Goal: Task Accomplishment & Management: Use online tool/utility

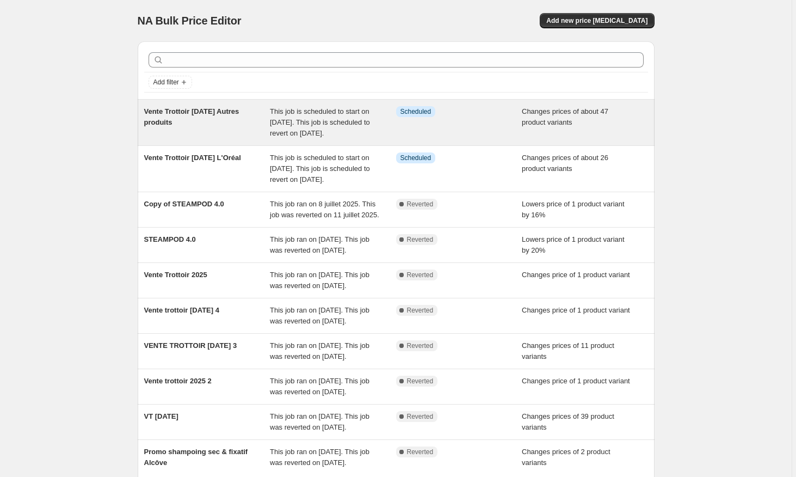
click at [217, 129] on div "Vente Trottoir [DATE] Autres produits" at bounding box center [207, 122] width 126 height 33
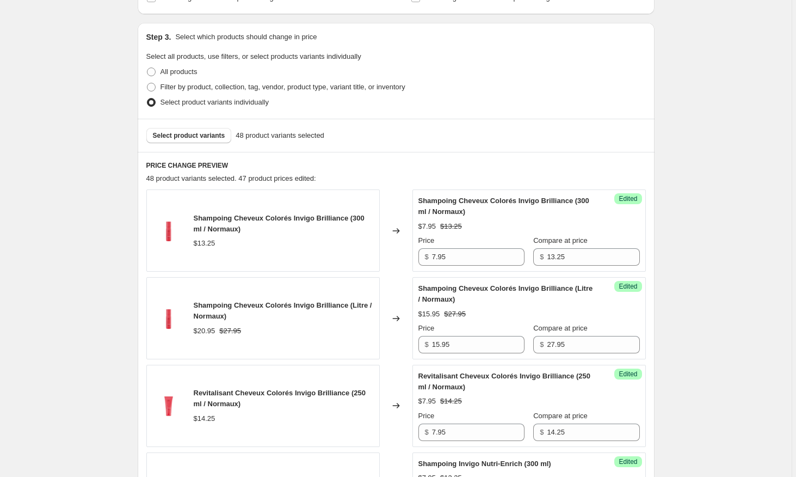
scroll to position [362, 0]
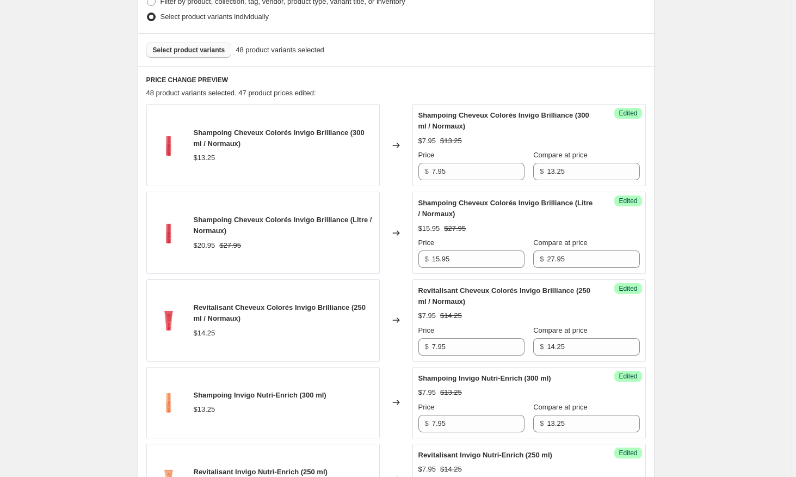
click at [174, 56] on button "Select product variants" at bounding box center [188, 49] width 85 height 15
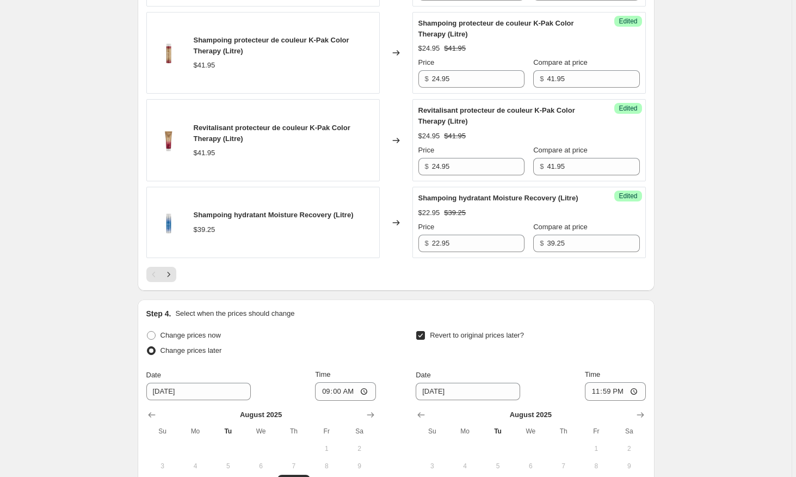
scroll to position [1836, 0]
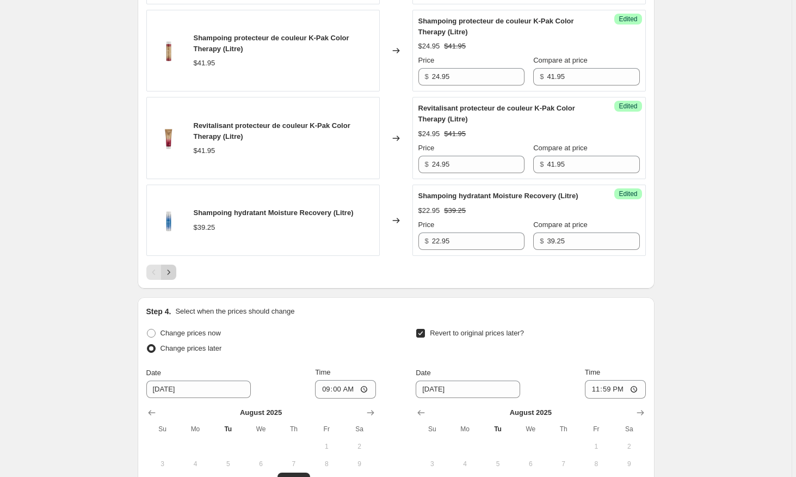
click at [176, 277] on button "Next" at bounding box center [168, 272] width 15 height 15
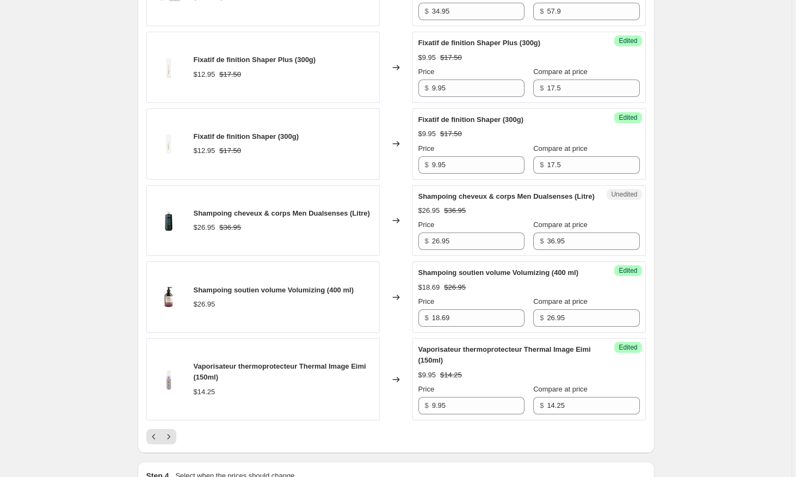
scroll to position [1582, 0]
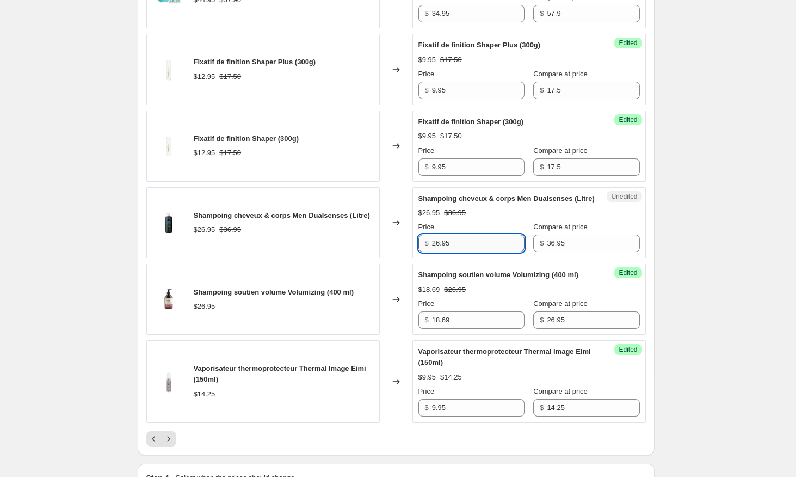
click at [452, 252] on input "26.95" at bounding box center [478, 243] width 93 height 17
type input "17.95"
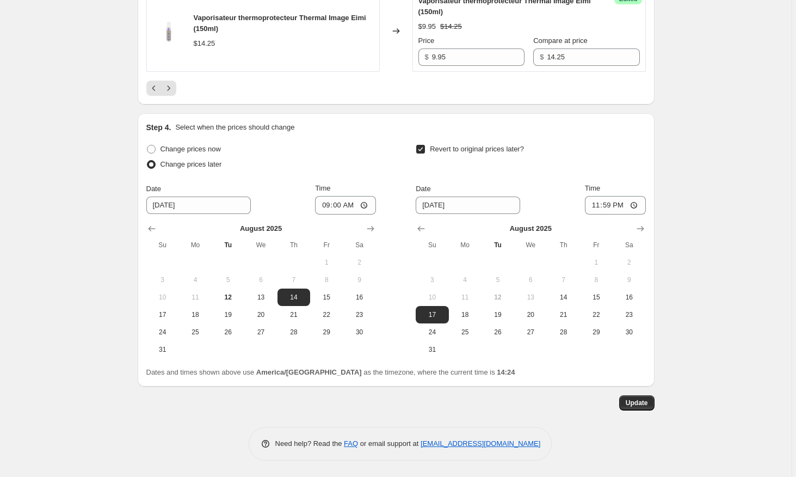
scroll to position [1944, 0]
click at [647, 409] on button "Update" at bounding box center [636, 402] width 35 height 15
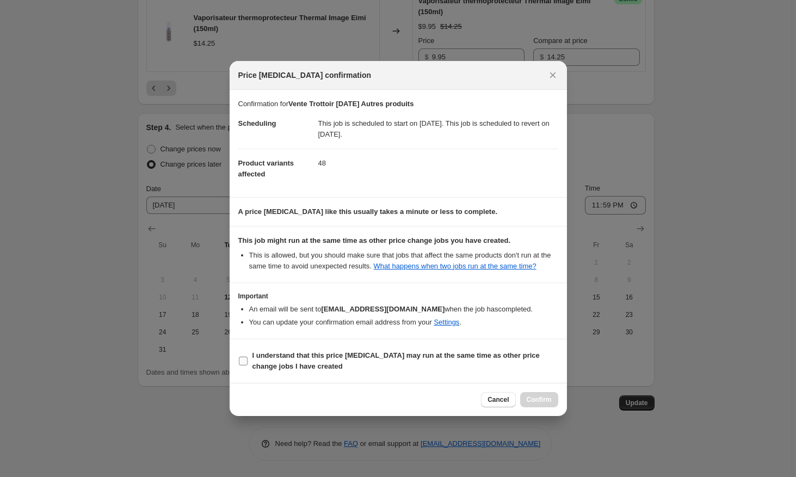
click at [249, 370] on label "I understand that this price [MEDICAL_DATA] may run at the same time as other p…" at bounding box center [398, 361] width 320 height 26
click at [248, 365] on input "I understand that this price [MEDICAL_DATA] may run at the same time as other p…" at bounding box center [243, 361] width 9 height 9
checkbox input "true"
click at [539, 407] on button "Confirm" at bounding box center [539, 399] width 38 height 15
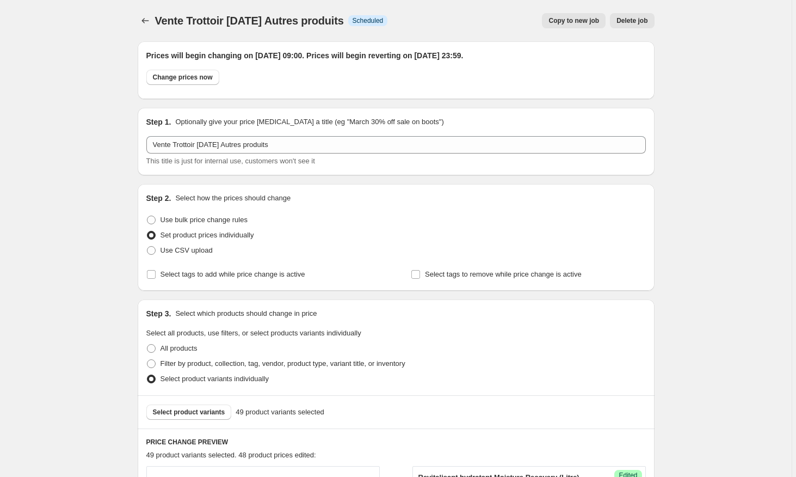
scroll to position [0, 0]
click at [151, 26] on icon "Price change jobs" at bounding box center [145, 20] width 11 height 11
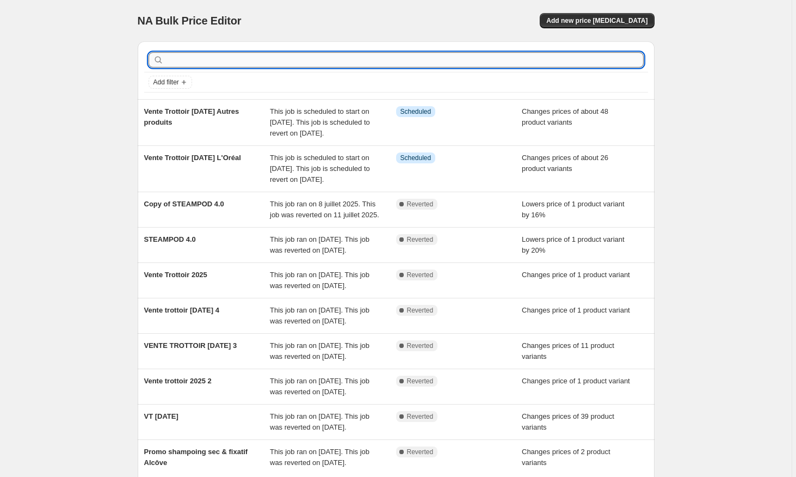
click at [188, 57] on input "text" at bounding box center [405, 59] width 478 height 15
type input "salut sa"
click at [189, 59] on input "salut sa" at bounding box center [395, 59] width 458 height 15
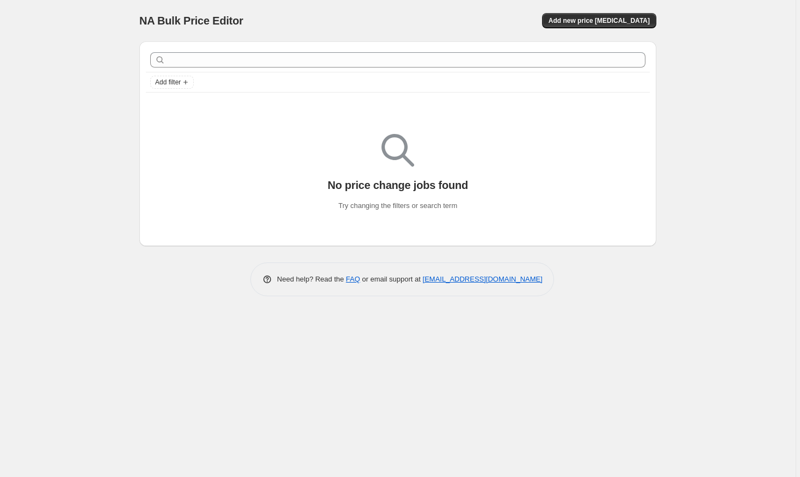
click at [54, 21] on div "NA Bulk Price Editor. This page is ready NA Bulk Price Editor Add new price [ME…" at bounding box center [398, 238] width 796 height 477
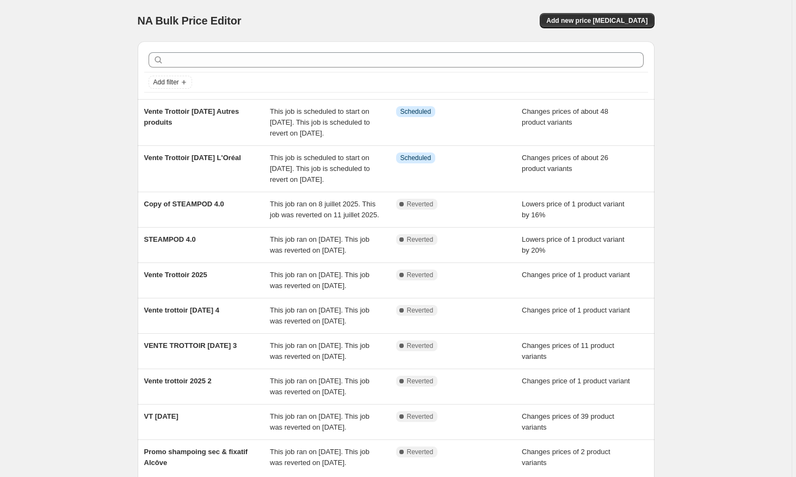
click at [106, 127] on div "NA Bulk Price Editor. This page is ready NA Bulk Price Editor Add new price [ME…" at bounding box center [396, 291] width 792 height 582
